Goal: Task Accomplishment & Management: Use online tool/utility

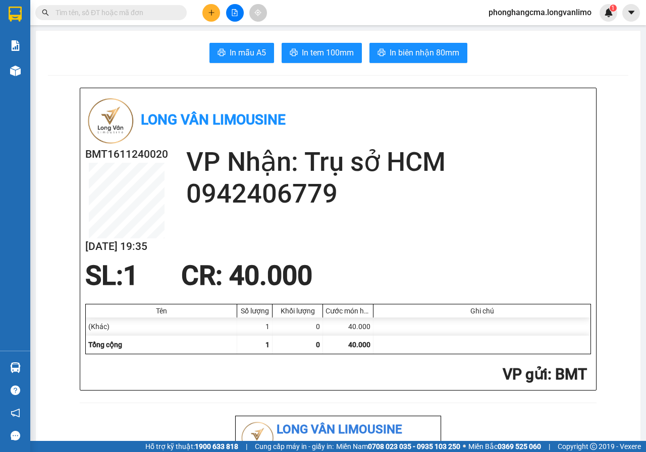
click at [233, 12] on icon "file-add" at bounding box center [234, 12] width 7 height 7
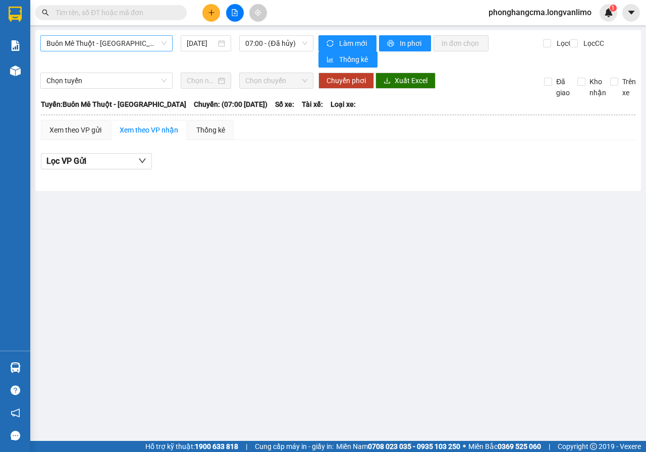
click at [122, 47] on span "Buôn Mê Thuột - [GEOGRAPHIC_DATA]" at bounding box center [106, 43] width 120 height 15
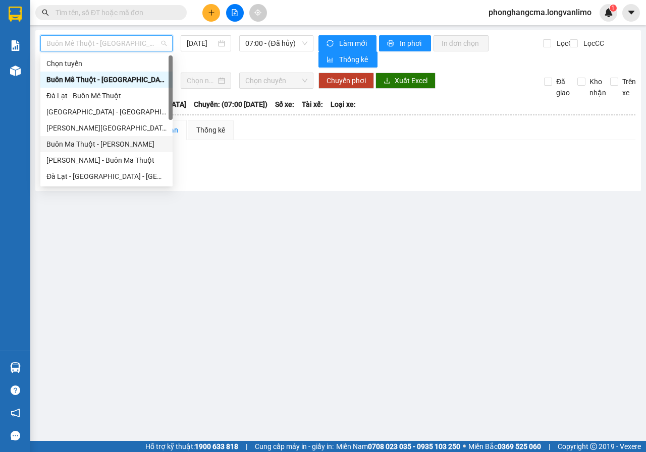
click at [103, 146] on div "Buôn Ma Thuột - [PERSON_NAME]" at bounding box center [106, 144] width 120 height 11
type input "[DATE]"
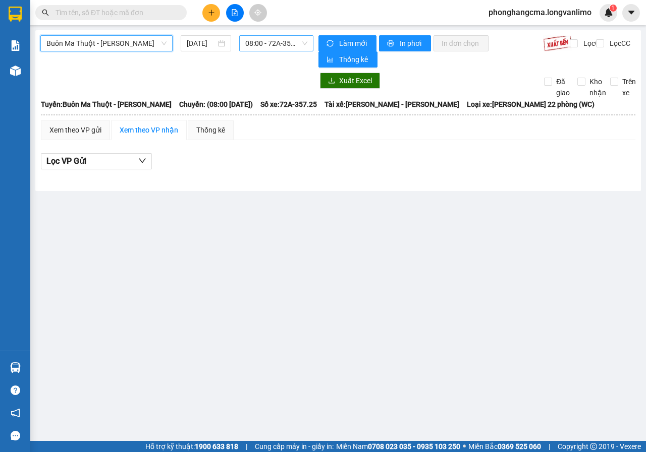
click at [277, 42] on span "08:00 - 72A-357.25" at bounding box center [276, 43] width 62 height 15
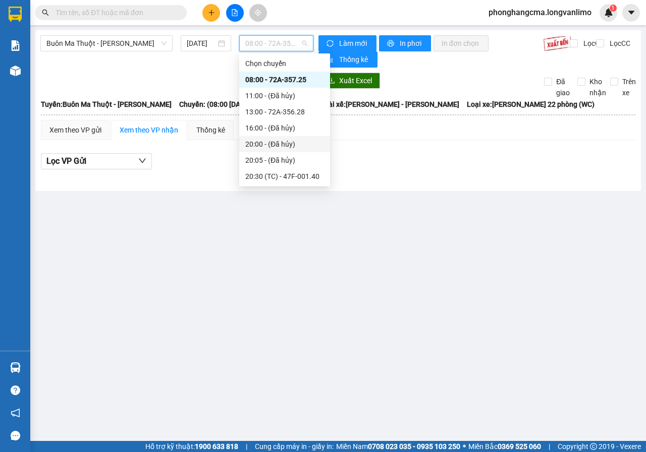
scroll to position [129, 0]
click at [280, 113] on div "21:30 - 47F-001.52" at bounding box center [284, 111] width 79 height 11
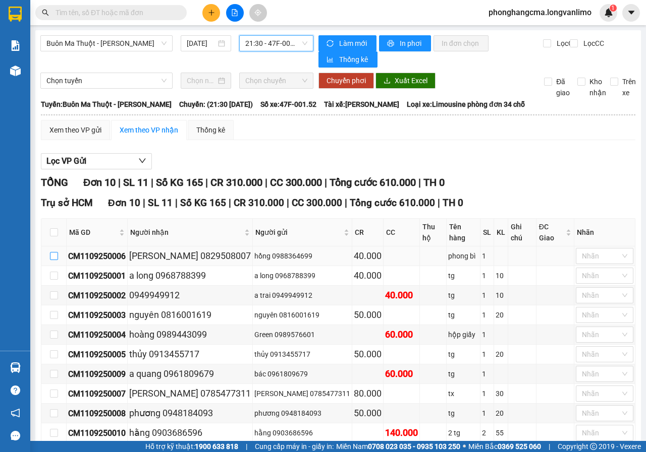
click at [54, 252] on input "checkbox" at bounding box center [54, 256] width 8 height 8
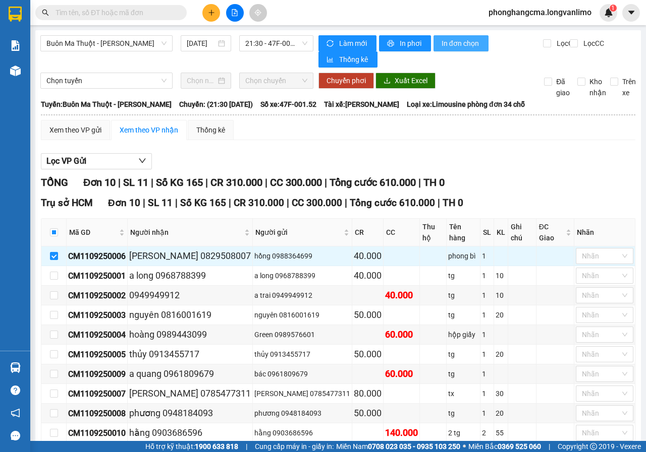
click at [455, 47] on span "In đơn chọn" at bounding box center [460, 43] width 39 height 11
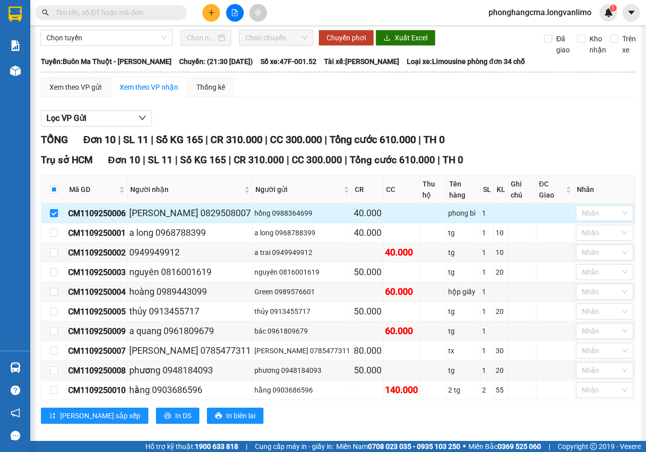
click at [53, 209] on input "checkbox" at bounding box center [54, 213] width 8 height 8
checkbox input "false"
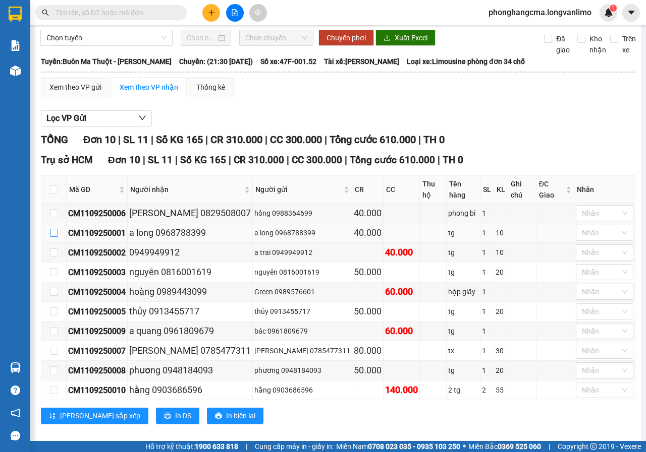
click at [51, 229] on input "checkbox" at bounding box center [54, 233] width 8 height 8
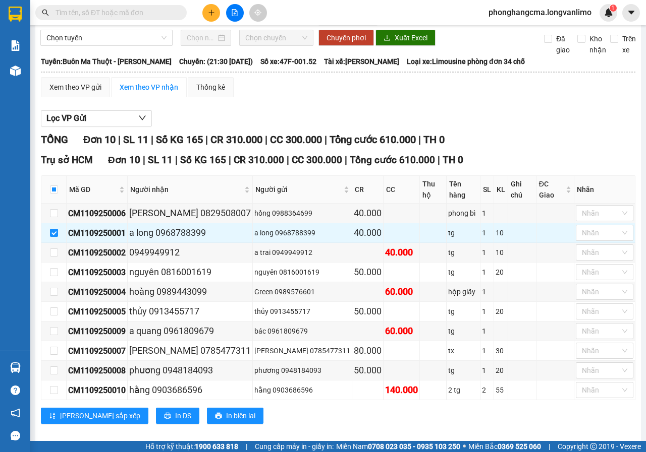
scroll to position [0, 0]
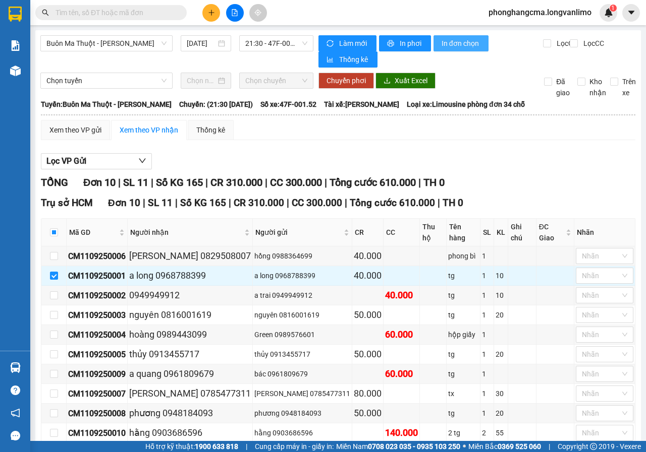
click at [453, 50] on button "In đơn chọn" at bounding box center [460, 43] width 55 height 16
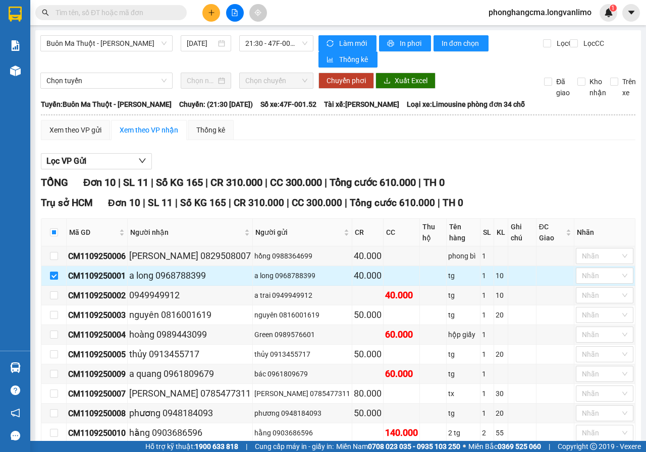
click at [56, 272] on input "checkbox" at bounding box center [54, 276] width 8 height 8
checkbox input "false"
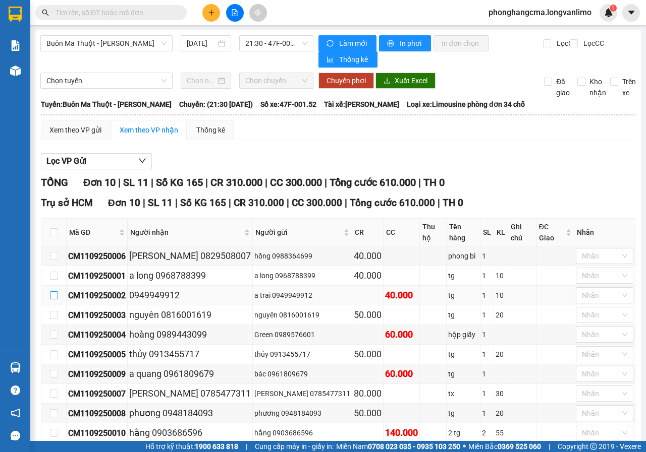
click at [53, 292] on input "checkbox" at bounding box center [54, 296] width 8 height 8
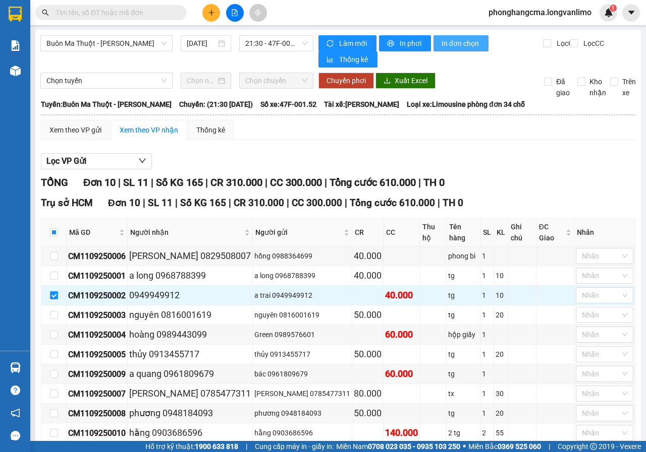
click at [452, 44] on span "In đơn chọn" at bounding box center [460, 43] width 39 height 11
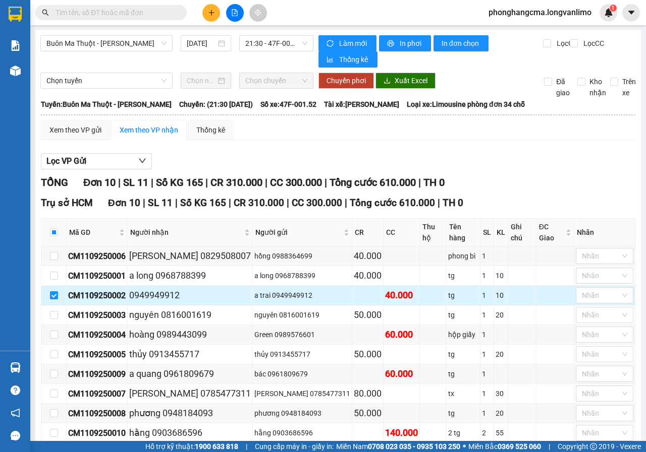
click at [53, 292] on input "checkbox" at bounding box center [54, 296] width 8 height 8
checkbox input "false"
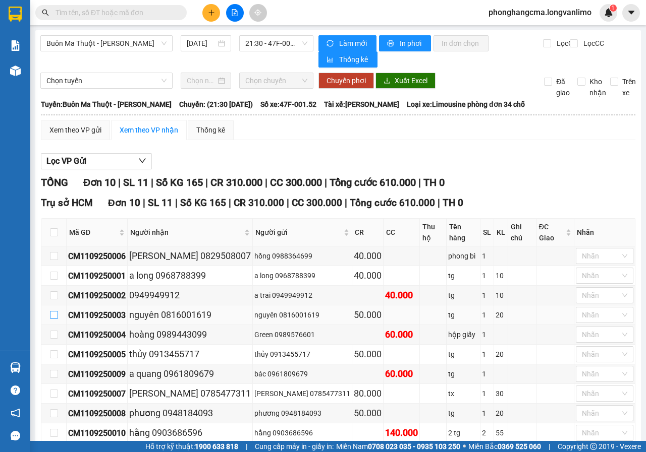
click at [53, 311] on input "checkbox" at bounding box center [54, 315] width 8 height 8
checkbox input "true"
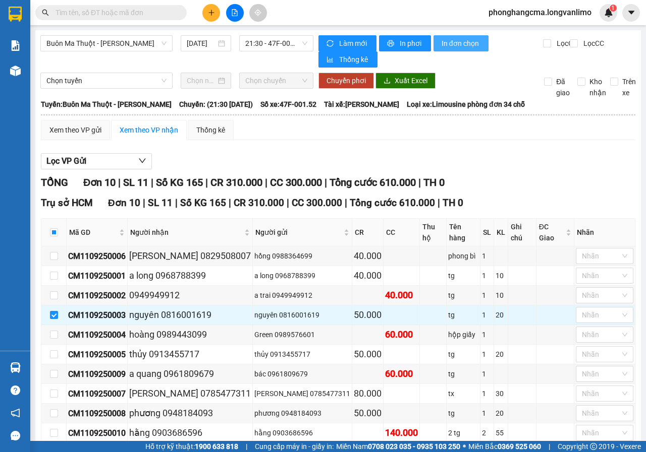
click at [457, 45] on span "In đơn chọn" at bounding box center [460, 43] width 39 height 11
click at [53, 331] on input "checkbox" at bounding box center [54, 335] width 8 height 8
checkbox input "true"
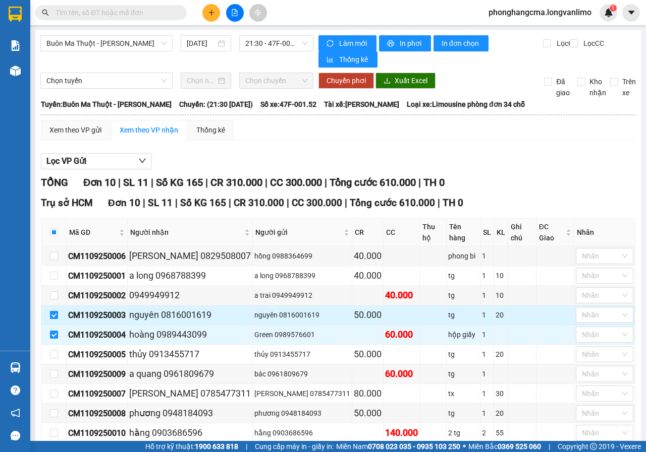
click at [54, 311] on input "checkbox" at bounding box center [54, 315] width 8 height 8
checkbox input "false"
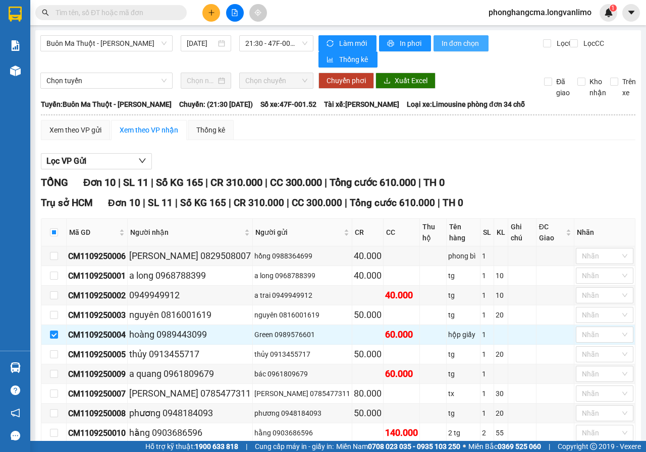
click at [450, 44] on span "In đơn chọn" at bounding box center [460, 43] width 39 height 11
click at [55, 351] on input "checkbox" at bounding box center [54, 355] width 8 height 8
checkbox input "true"
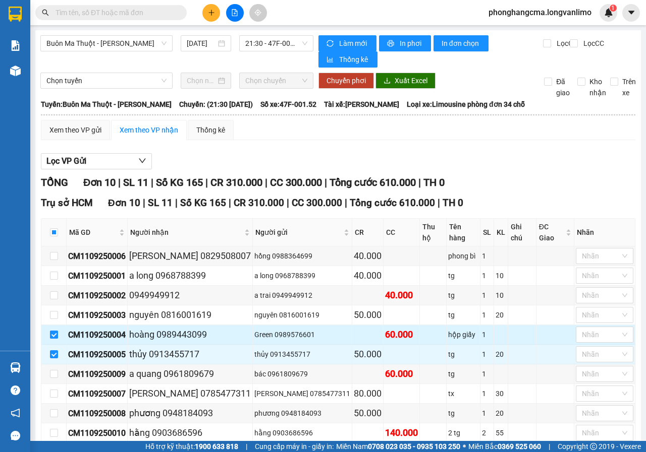
drag, startPoint x: 54, startPoint y: 322, endPoint x: 69, endPoint y: 343, distance: 25.3
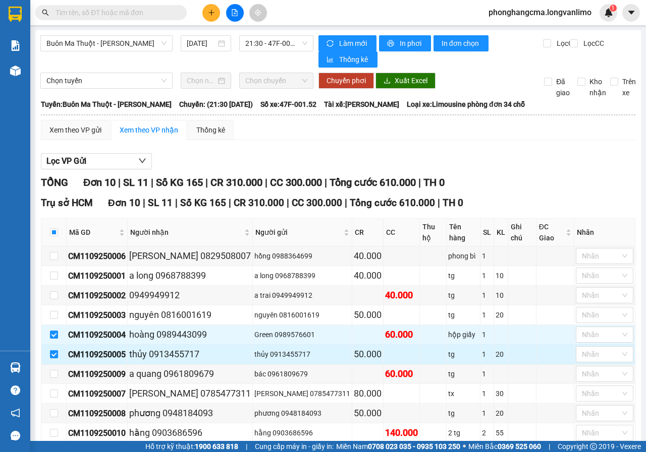
click at [54, 331] on input "checkbox" at bounding box center [54, 335] width 8 height 8
checkbox input "false"
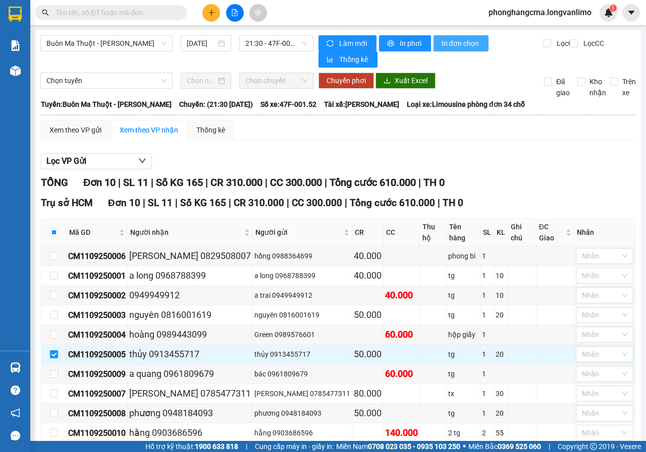
click at [450, 40] on span "In đơn chọn" at bounding box center [460, 43] width 39 height 11
click at [54, 370] on input "checkbox" at bounding box center [54, 374] width 8 height 8
checkbox input "true"
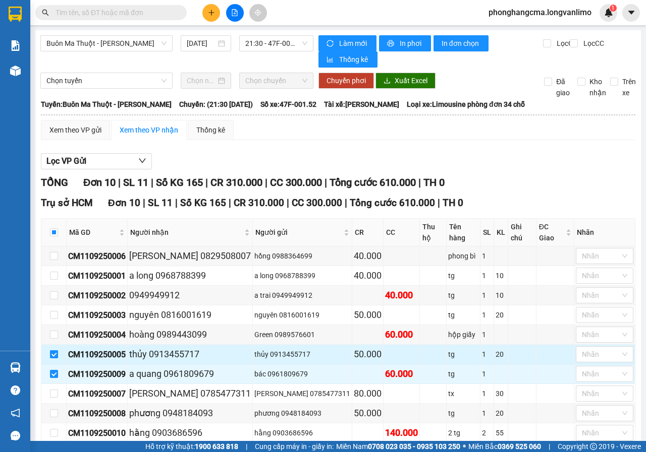
click at [55, 351] on input "checkbox" at bounding box center [54, 355] width 8 height 8
checkbox input "false"
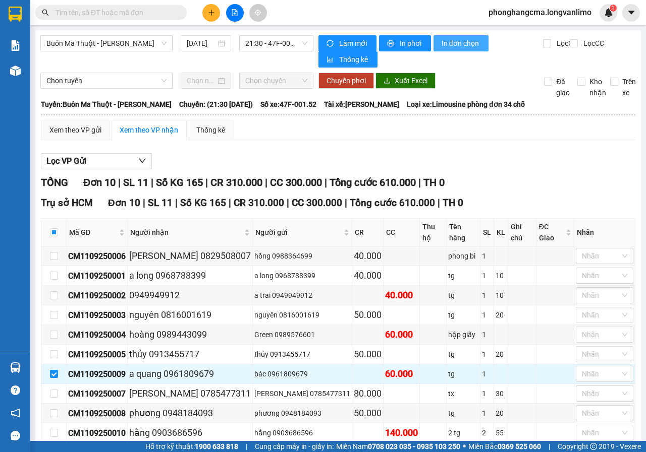
click at [455, 46] on span "In đơn chọn" at bounding box center [460, 43] width 39 height 11
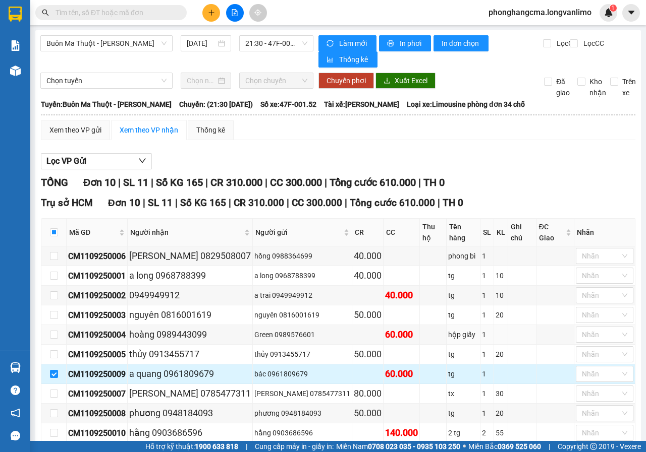
scroll to position [43, 0]
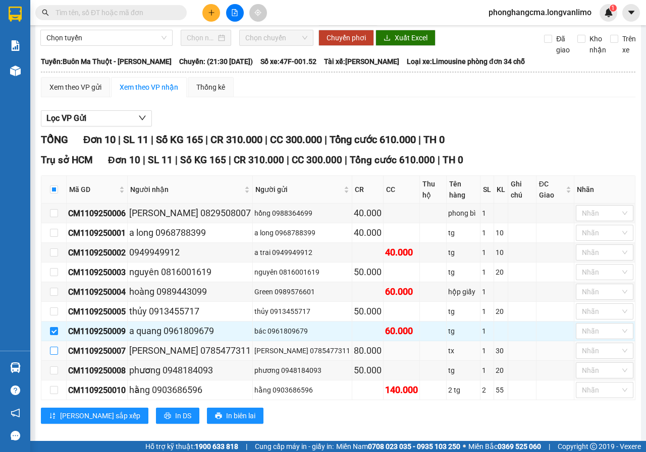
click at [55, 347] on input "checkbox" at bounding box center [54, 351] width 8 height 8
checkbox input "true"
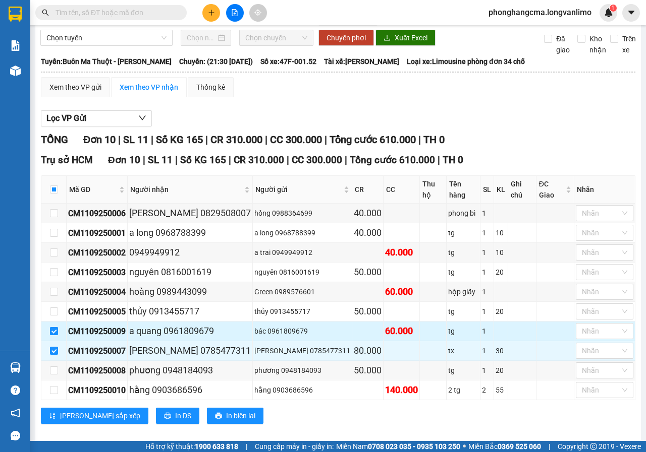
click at [51, 327] on input "checkbox" at bounding box center [54, 331] width 8 height 8
checkbox input "false"
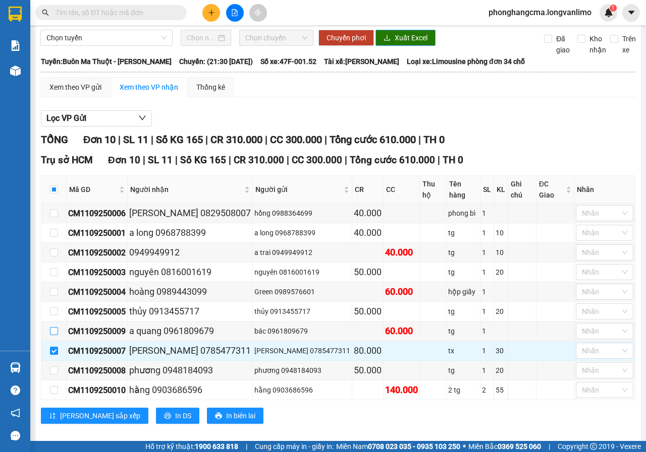
scroll to position [0, 0]
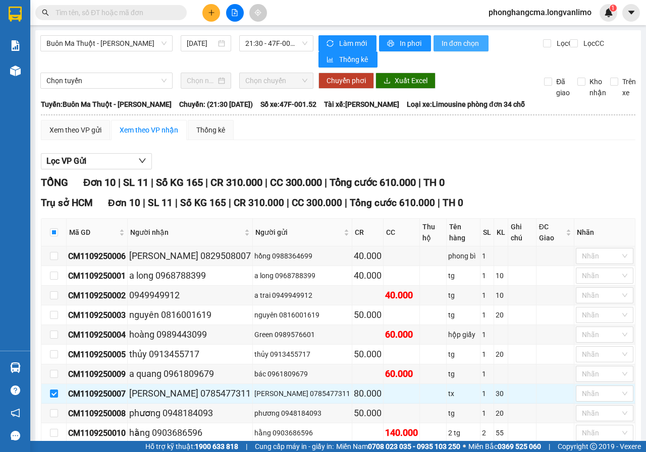
click at [449, 45] on span "In đơn chọn" at bounding box center [460, 43] width 39 height 11
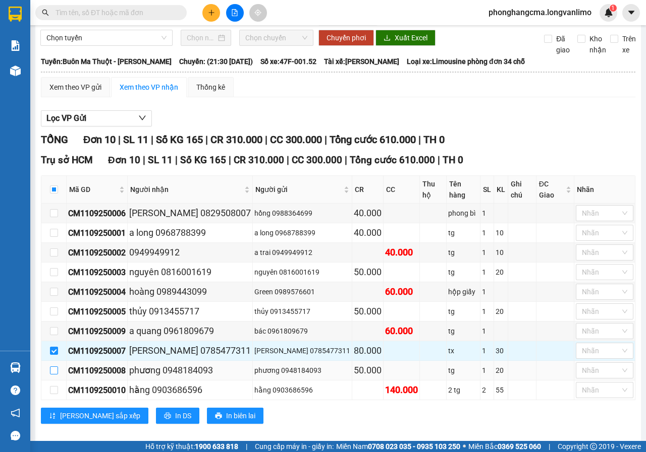
click at [53, 367] on input "checkbox" at bounding box center [54, 371] width 8 height 8
checkbox input "true"
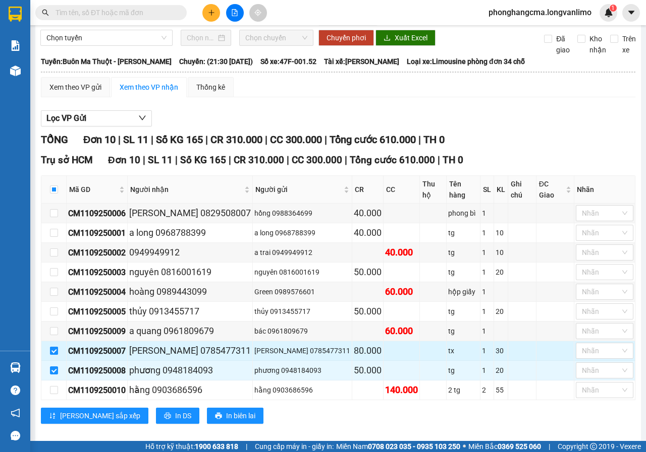
click at [55, 347] on input "checkbox" at bounding box center [54, 351] width 8 height 8
checkbox input "false"
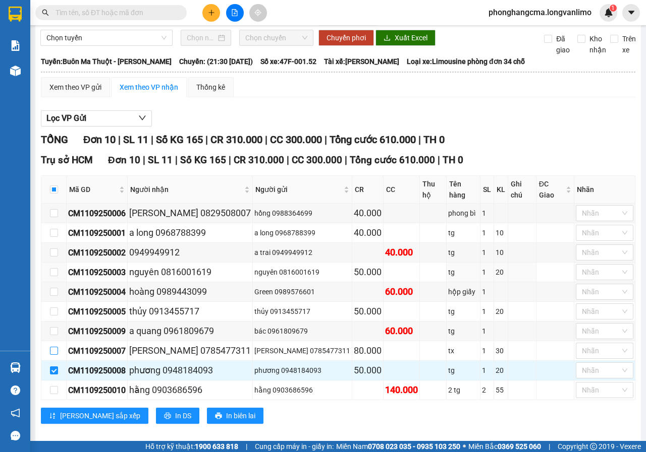
scroll to position [0, 0]
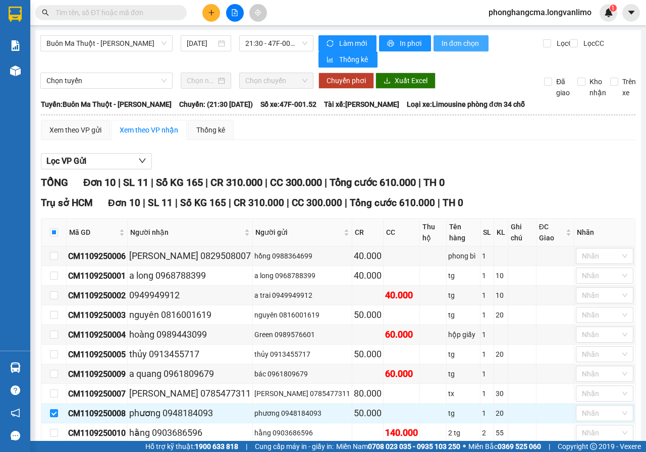
click at [453, 49] on button "In đơn chọn" at bounding box center [460, 43] width 55 height 16
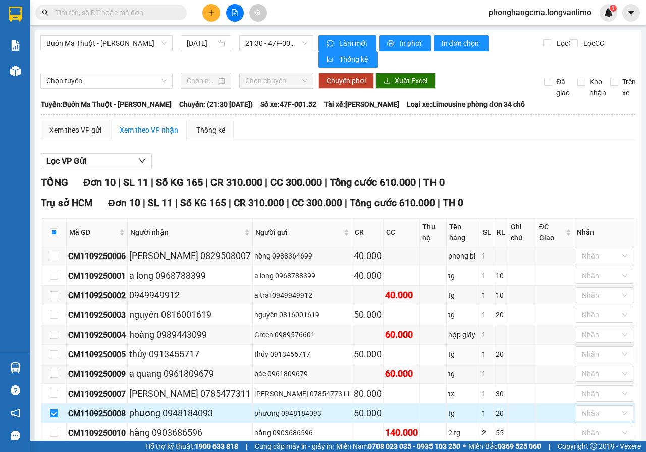
scroll to position [43, 0]
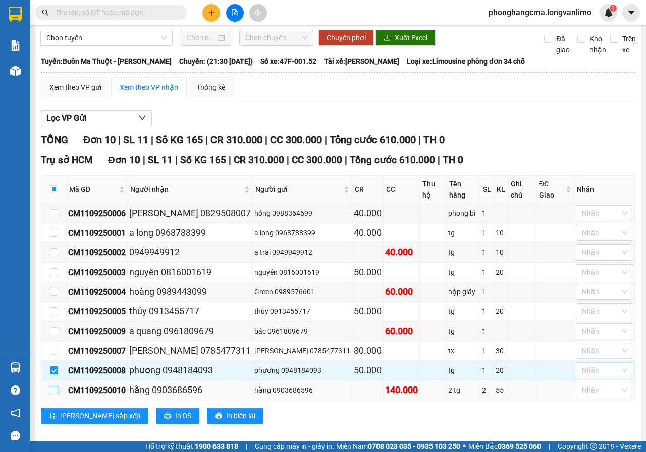
click at [53, 386] on input "checkbox" at bounding box center [54, 390] width 8 height 8
checkbox input "true"
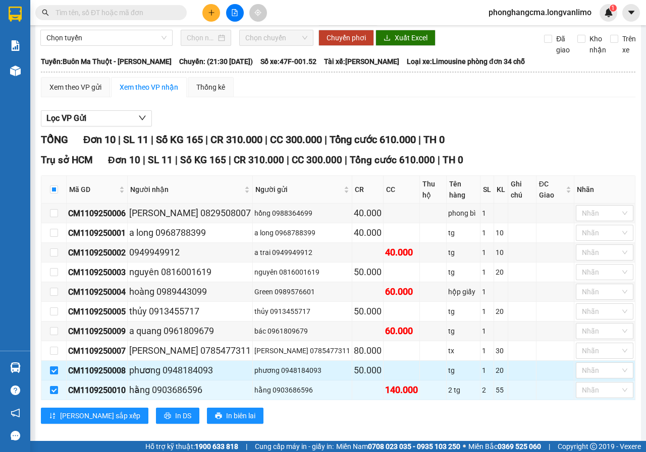
click at [54, 361] on td at bounding box center [53, 371] width 25 height 20
click at [54, 367] on input "checkbox" at bounding box center [54, 371] width 8 height 8
checkbox input "false"
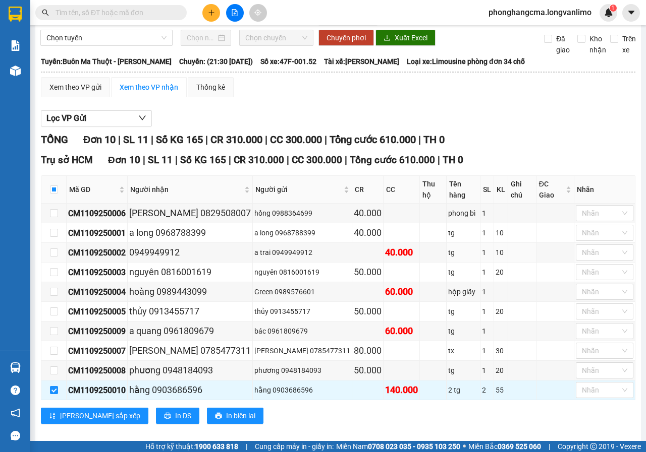
scroll to position [0, 0]
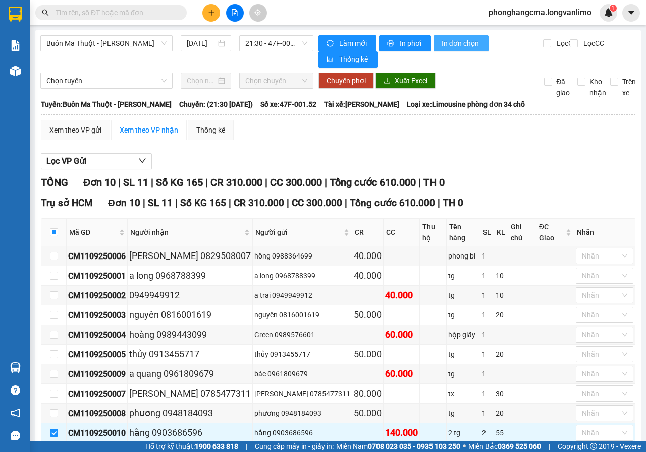
click at [453, 44] on span "In đơn chọn" at bounding box center [460, 43] width 39 height 11
click at [462, 44] on span "In đơn chọn" at bounding box center [460, 43] width 39 height 11
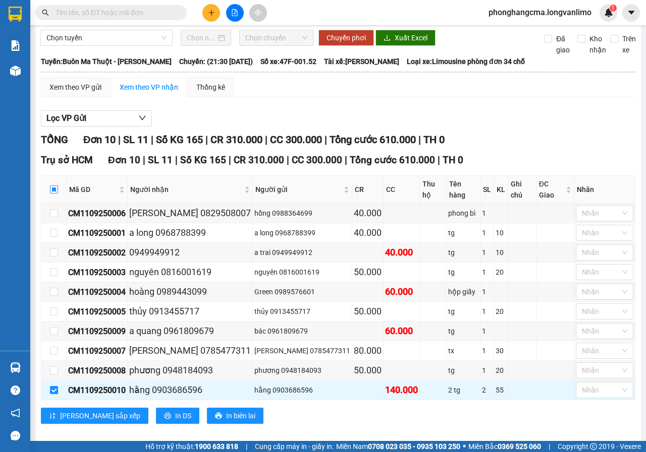
click at [52, 186] on input "checkbox" at bounding box center [54, 190] width 8 height 8
checkbox input "true"
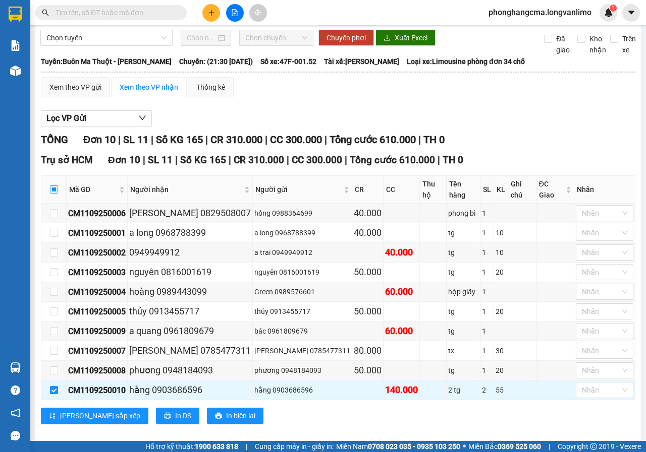
checkbox input "true"
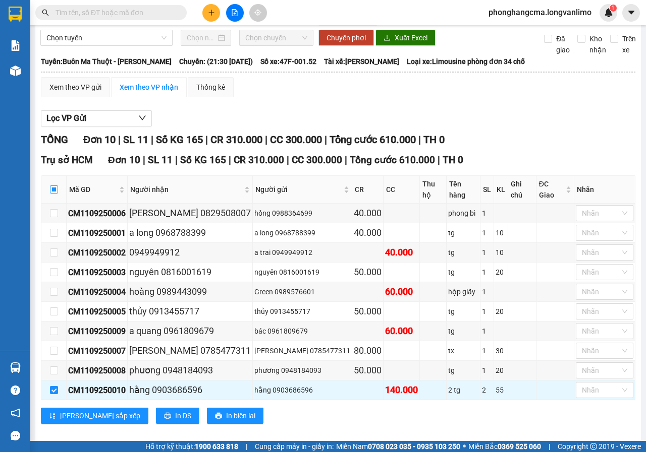
checkbox input "true"
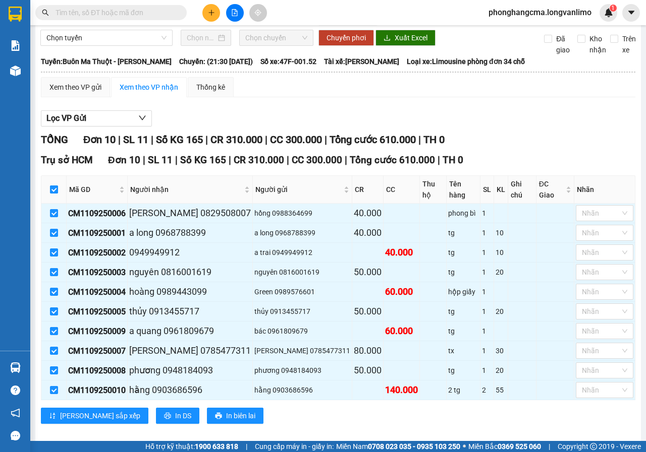
click at [52, 186] on input "checkbox" at bounding box center [54, 190] width 8 height 8
checkbox input "false"
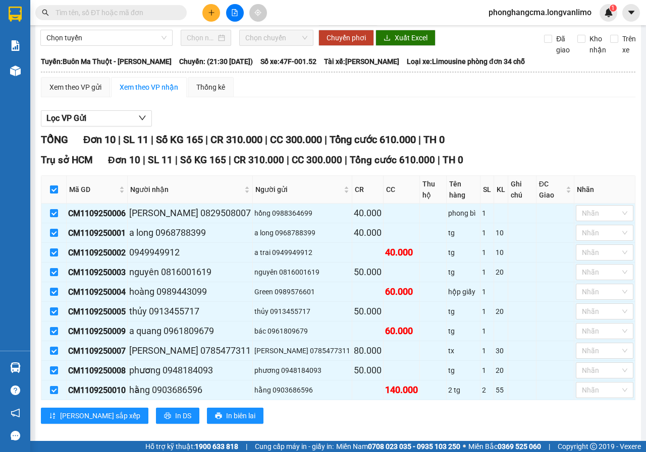
checkbox input "false"
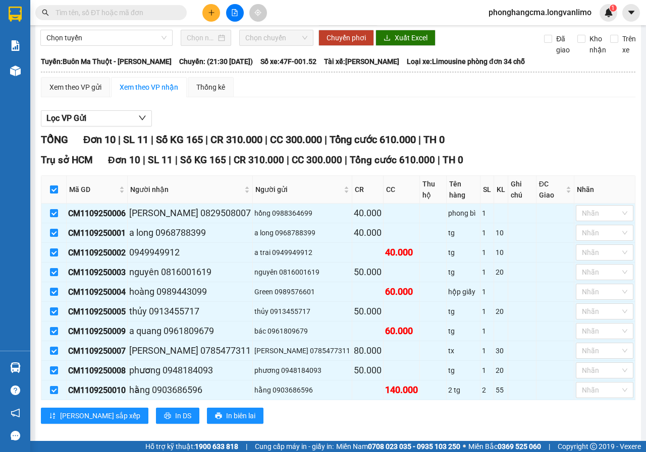
checkbox input "false"
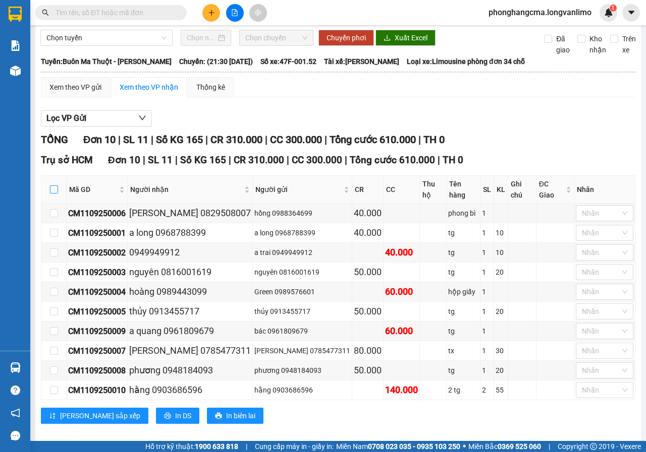
scroll to position [0, 0]
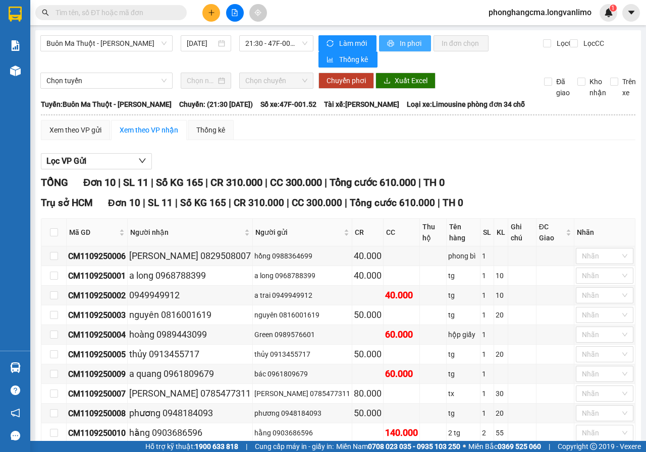
click at [403, 41] on span "In phơi" at bounding box center [410, 43] width 23 height 11
click at [139, 16] on input "text" at bounding box center [114, 12] width 119 height 11
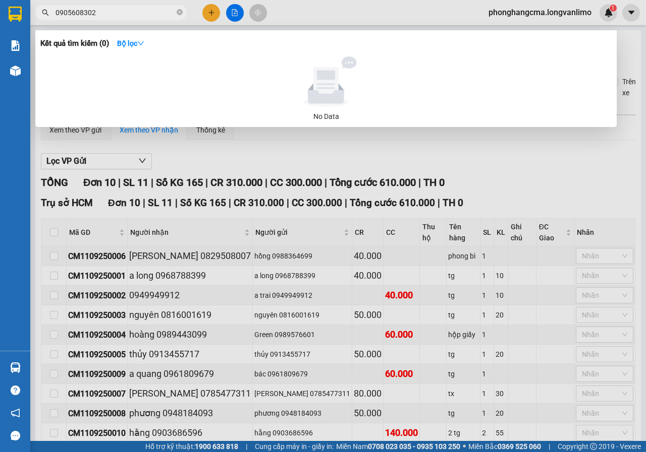
click at [120, 16] on input "0905608302" at bounding box center [114, 12] width 119 height 11
click at [75, 11] on input "0905608302" at bounding box center [114, 12] width 119 height 11
drag, startPoint x: 77, startPoint y: 11, endPoint x: 79, endPoint y: 19, distance: 8.3
click at [78, 12] on input "0905608302" at bounding box center [114, 12] width 119 height 11
click at [129, 14] on input "0905658302" at bounding box center [114, 12] width 119 height 11
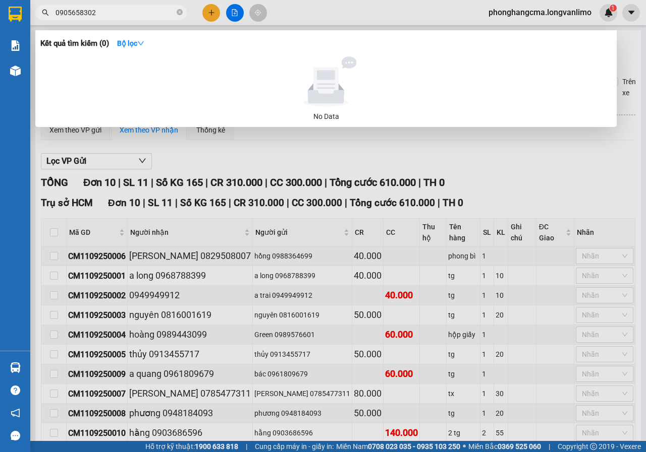
drag, startPoint x: 150, startPoint y: 17, endPoint x: 139, endPoint y: 16, distance: 11.6
click at [147, 17] on input "0905658302" at bounding box center [114, 12] width 119 height 11
type input "0905658302"
click at [135, 45] on strong "Bộ lọc" at bounding box center [130, 43] width 27 height 8
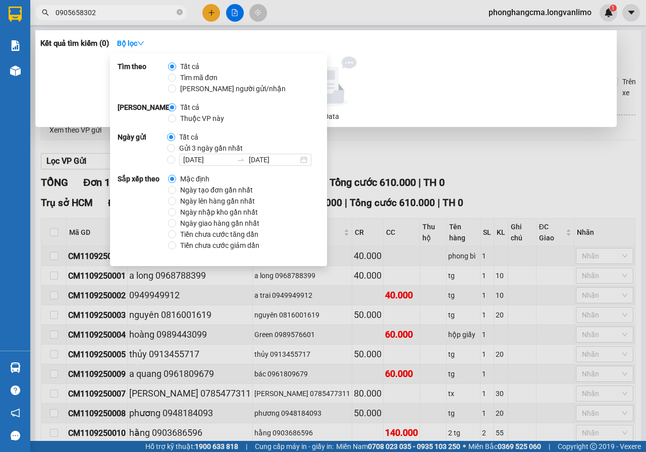
click at [134, 13] on input "0905658302" at bounding box center [114, 12] width 119 height 11
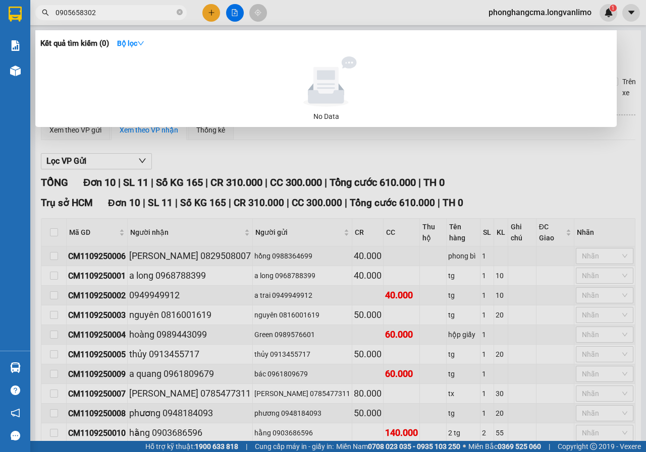
click at [124, 9] on input "0905658302" at bounding box center [114, 12] width 119 height 11
click at [495, 151] on div at bounding box center [323, 226] width 646 height 452
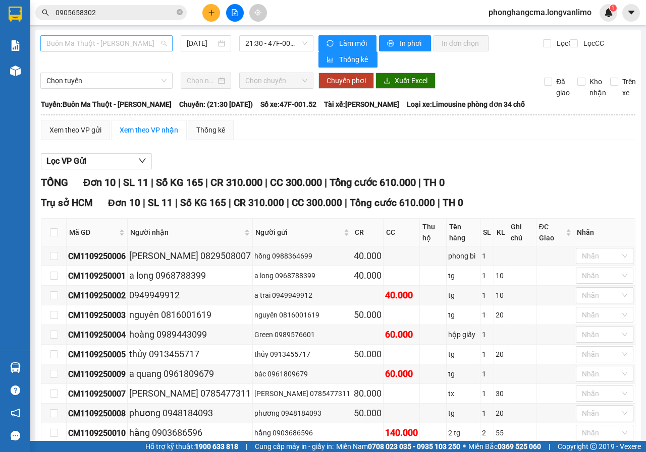
click at [123, 49] on span "Buôn Ma Thuột - [PERSON_NAME]" at bounding box center [106, 43] width 120 height 15
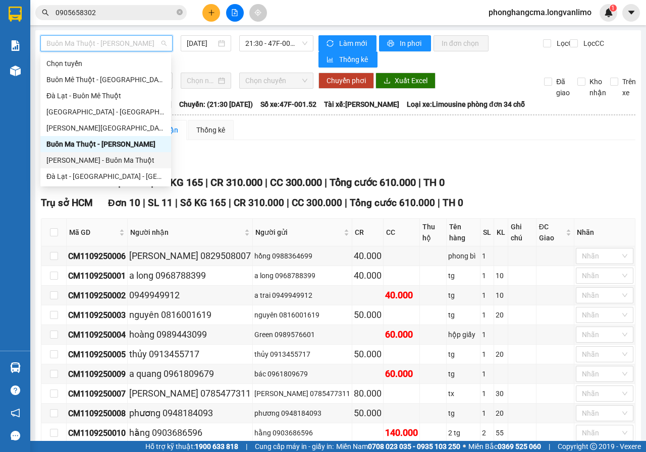
click at [81, 160] on div "[PERSON_NAME] - Buôn Ma Thuột" at bounding box center [105, 160] width 119 height 11
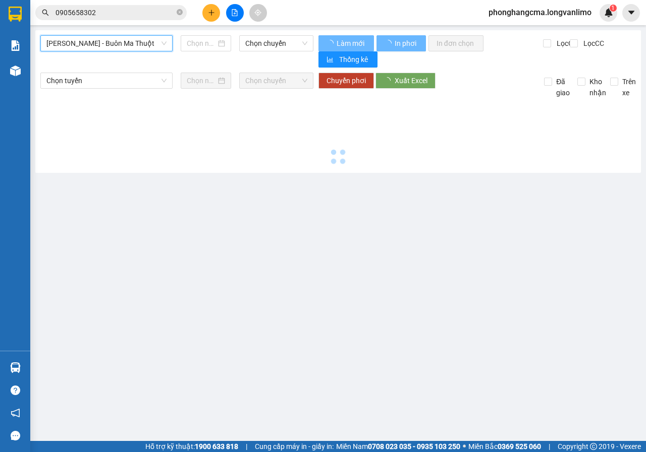
type input "[DATE]"
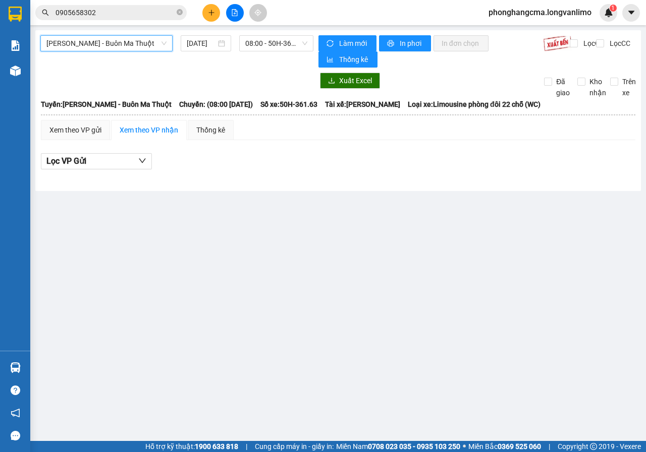
click at [142, 12] on input "0905658302" at bounding box center [114, 12] width 119 height 11
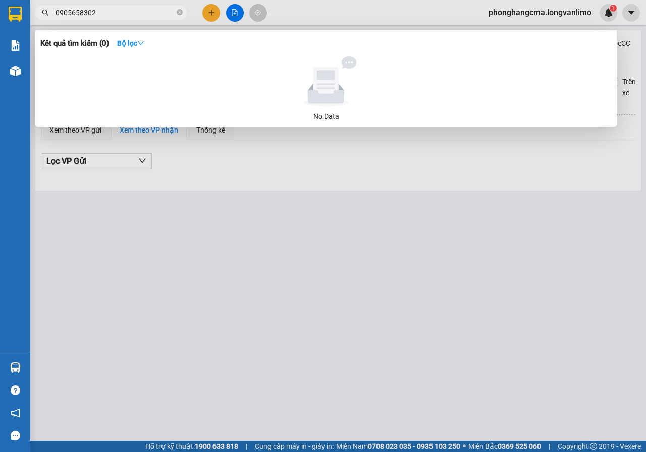
click at [142, 12] on input "0905658302" at bounding box center [114, 12] width 119 height 11
click at [130, 11] on input "0905658302" at bounding box center [114, 12] width 119 height 11
drag, startPoint x: 128, startPoint y: 11, endPoint x: 190, endPoint y: 7, distance: 62.2
click at [141, 11] on input "0905658302" at bounding box center [114, 12] width 119 height 11
click at [236, 11] on div at bounding box center [323, 226] width 646 height 452
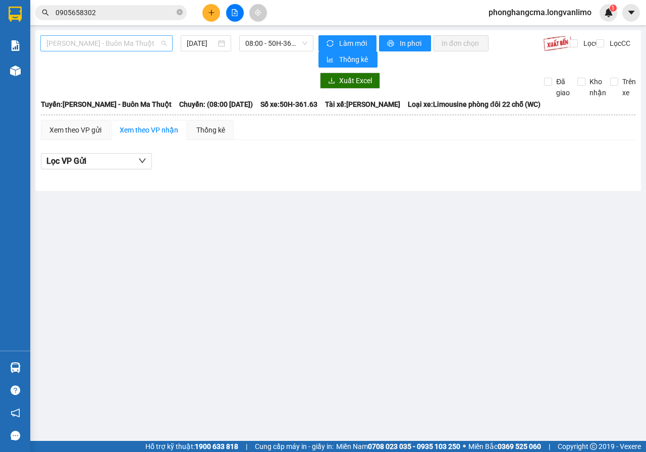
click at [139, 45] on span "[PERSON_NAME] - Buôn Ma Thuột" at bounding box center [106, 43] width 120 height 15
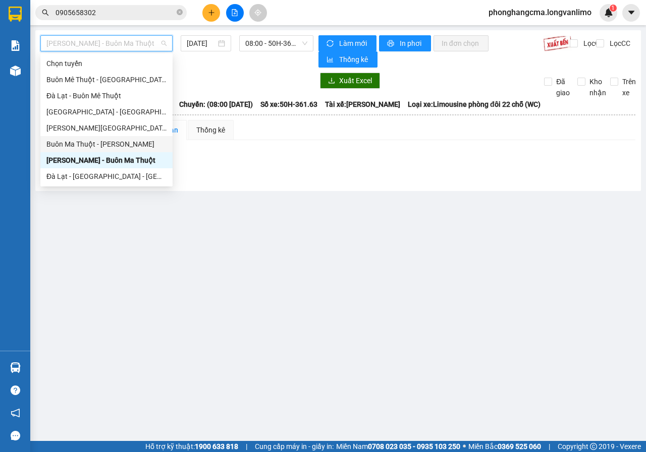
click at [106, 143] on div "Buôn Ma Thuột - [PERSON_NAME]" at bounding box center [106, 144] width 120 height 11
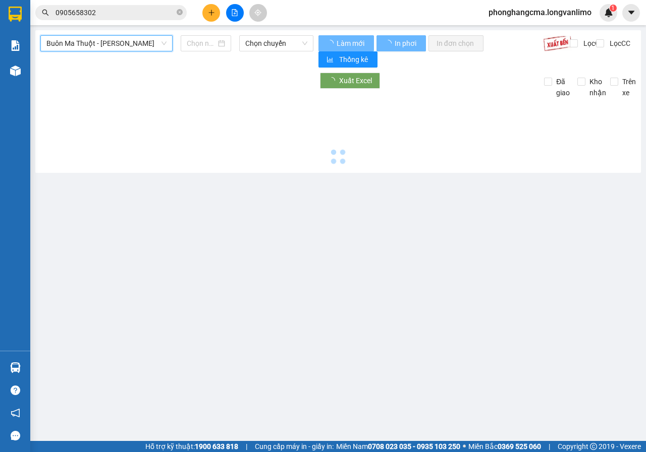
type input "[DATE]"
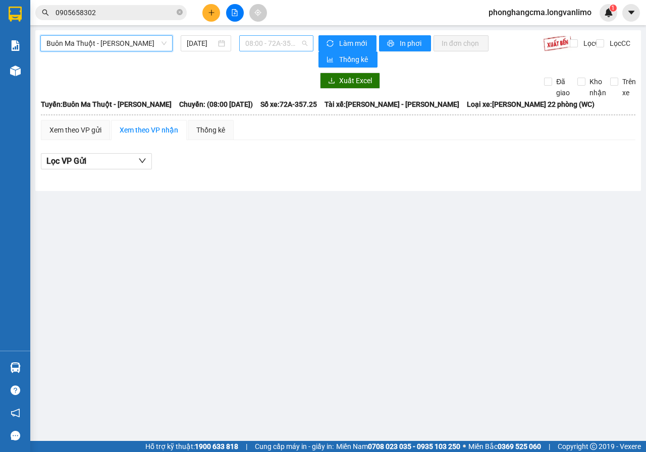
click at [276, 42] on span "08:00 - 72A-357.25" at bounding box center [276, 43] width 62 height 15
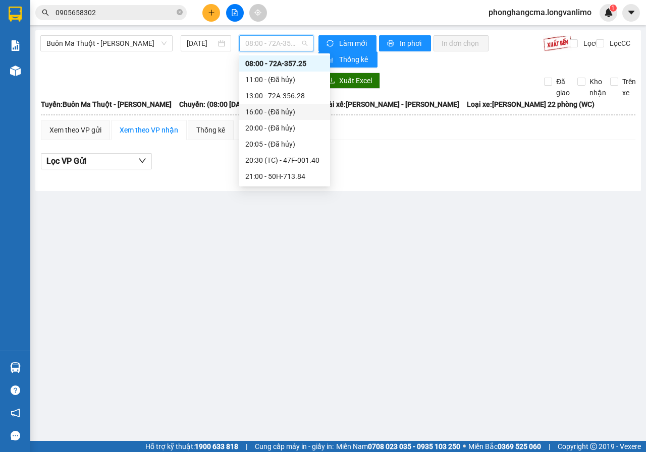
scroll to position [117, 0]
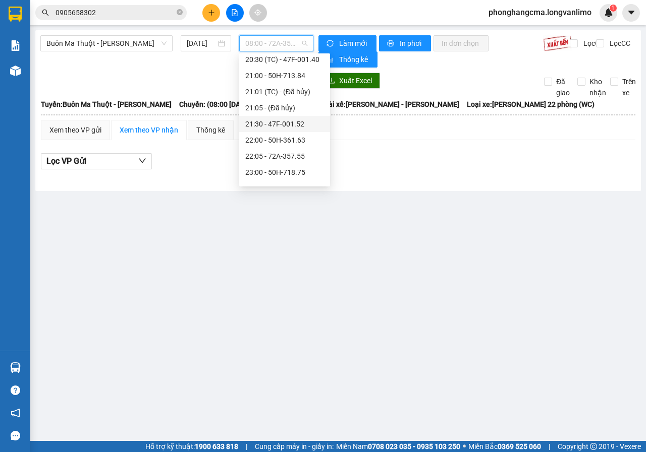
click at [294, 124] on div "21:30 - 47F-001.52" at bounding box center [284, 124] width 79 height 11
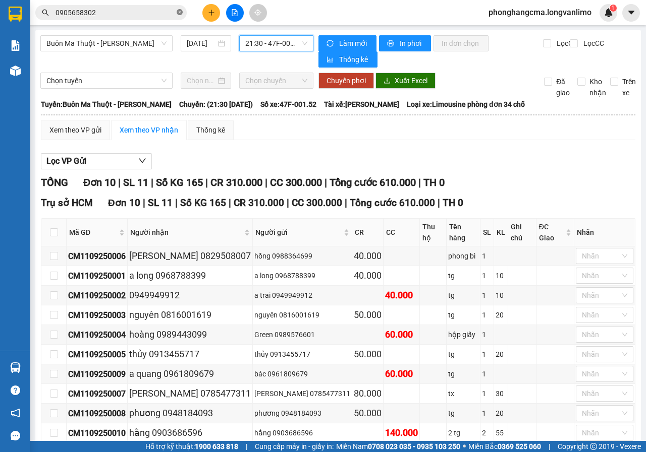
click at [180, 11] on icon "close-circle" at bounding box center [180, 12] width 6 height 6
click at [137, 16] on input "text" at bounding box center [114, 12] width 119 height 11
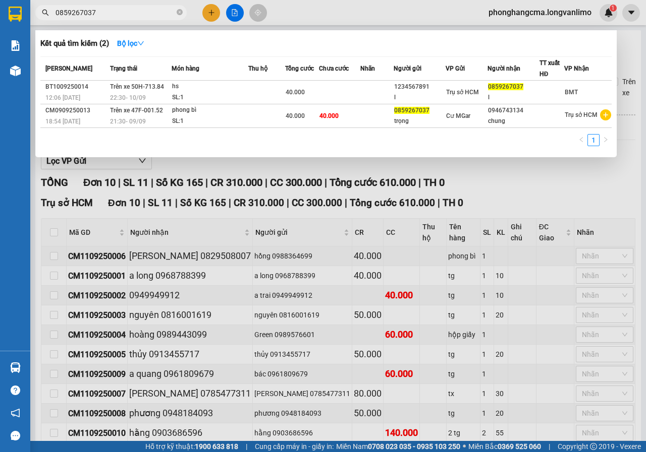
type input "0859267037"
click at [391, 25] on div at bounding box center [323, 226] width 646 height 452
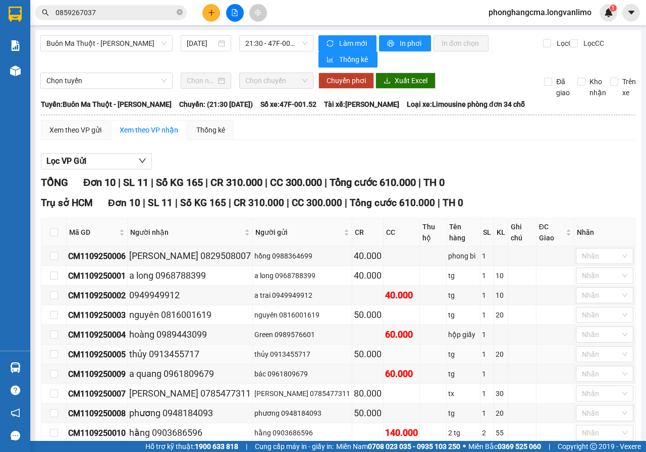
scroll to position [43, 0]
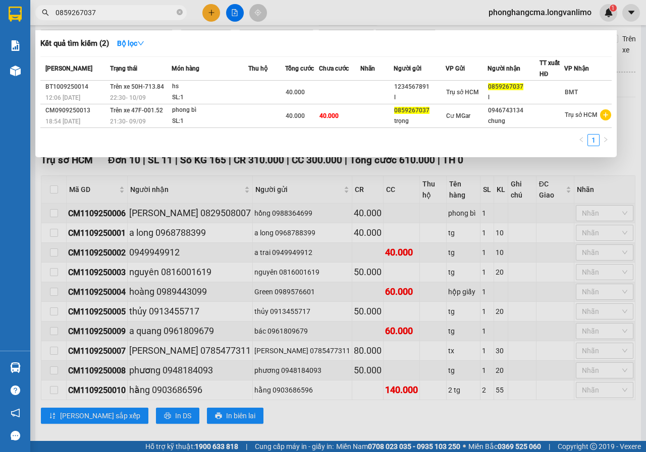
click at [125, 10] on input "0859267037" at bounding box center [114, 12] width 119 height 11
click at [38, 167] on div at bounding box center [323, 226] width 646 height 452
